Goal: Information Seeking & Learning: Learn about a topic

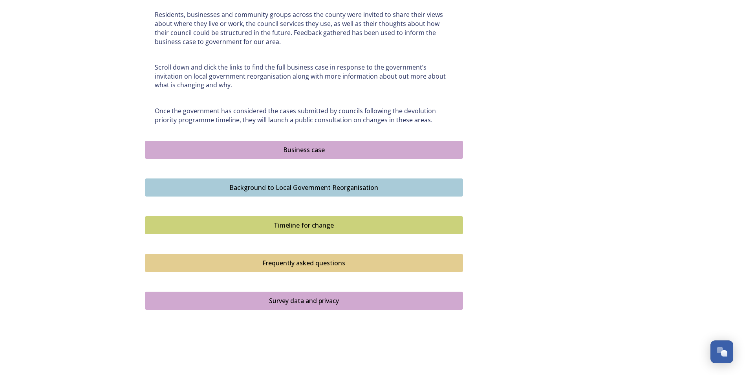
scroll to position [429, 0]
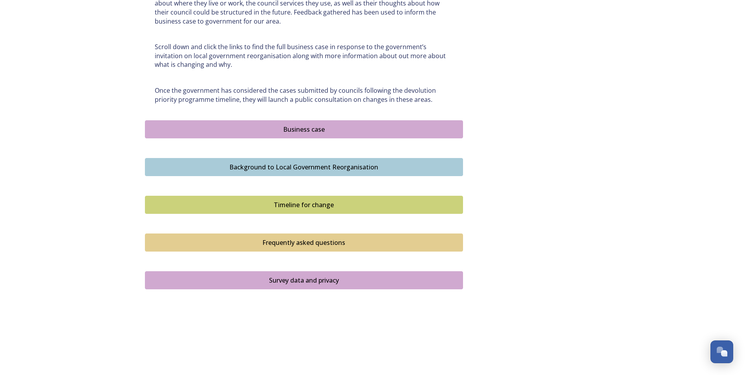
click at [308, 244] on div "Frequently asked questions" at bounding box center [304, 242] width 310 height 9
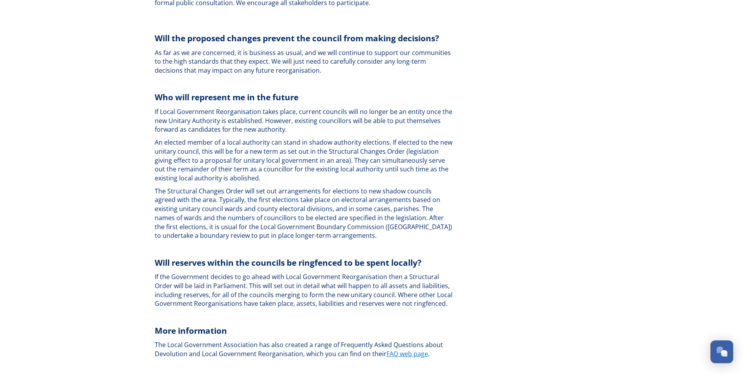
scroll to position [2061, 0]
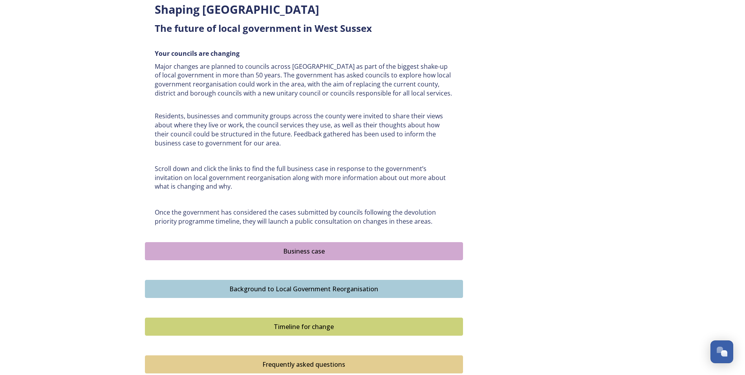
scroll to position [314, 0]
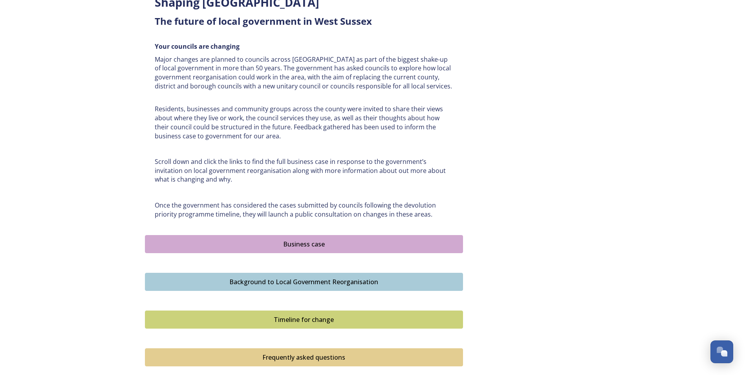
click at [308, 319] on div "Timeline for change" at bounding box center [304, 319] width 310 height 9
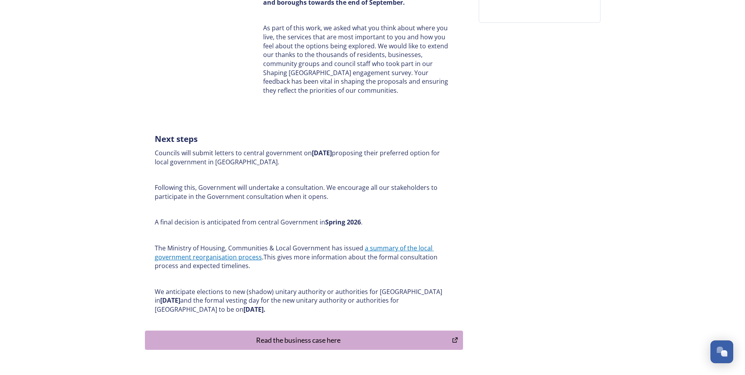
scroll to position [323, 0]
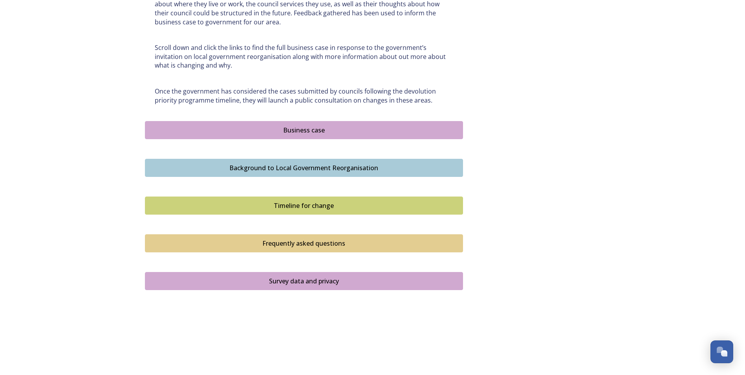
scroll to position [429, 0]
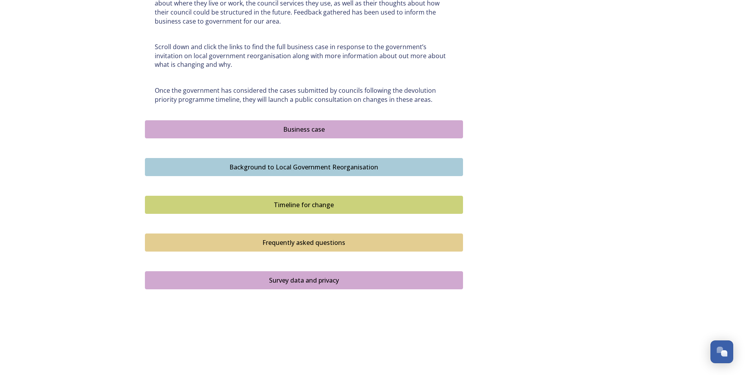
click at [290, 204] on div "Timeline for change" at bounding box center [304, 204] width 310 height 9
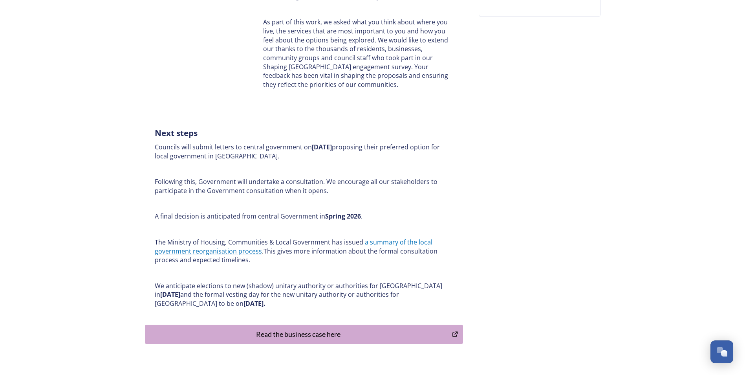
scroll to position [323, 0]
